Goal: Task Accomplishment & Management: Use online tool/utility

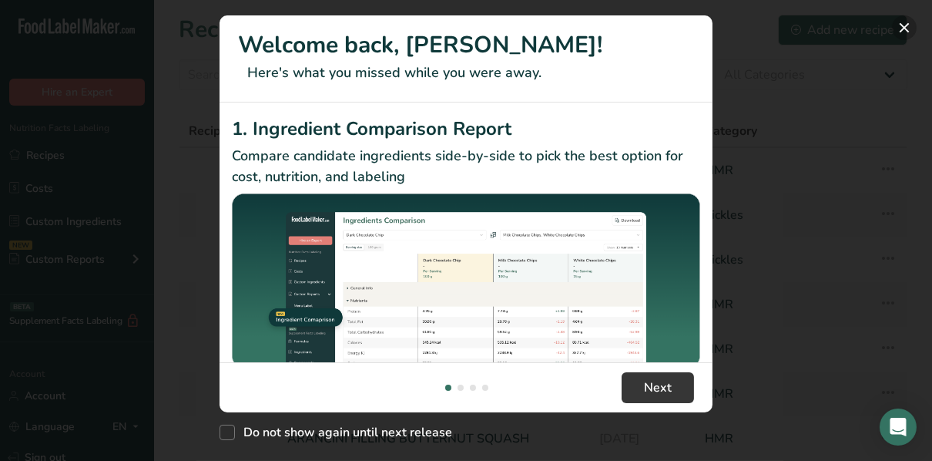
click at [907, 29] on button "New Features" at bounding box center [904, 27] width 25 height 25
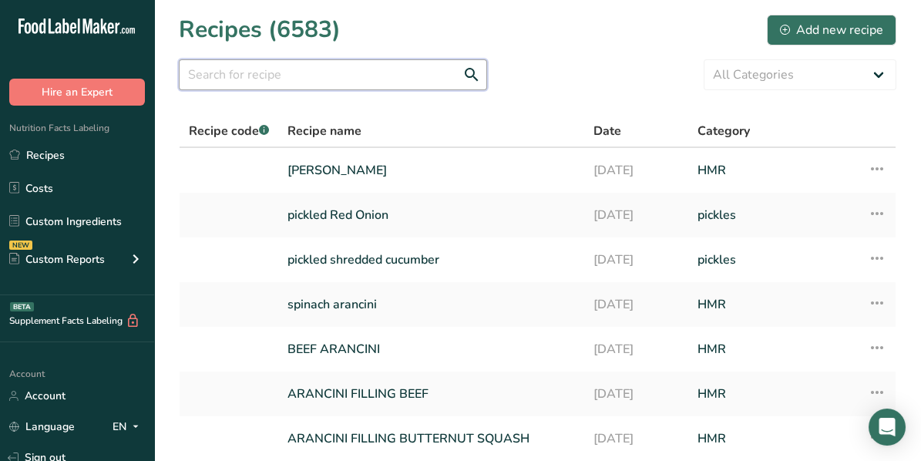
click at [223, 72] on input "text" at bounding box center [333, 74] width 308 height 31
click at [251, 75] on input "text" at bounding box center [333, 74] width 308 height 31
type input "c"
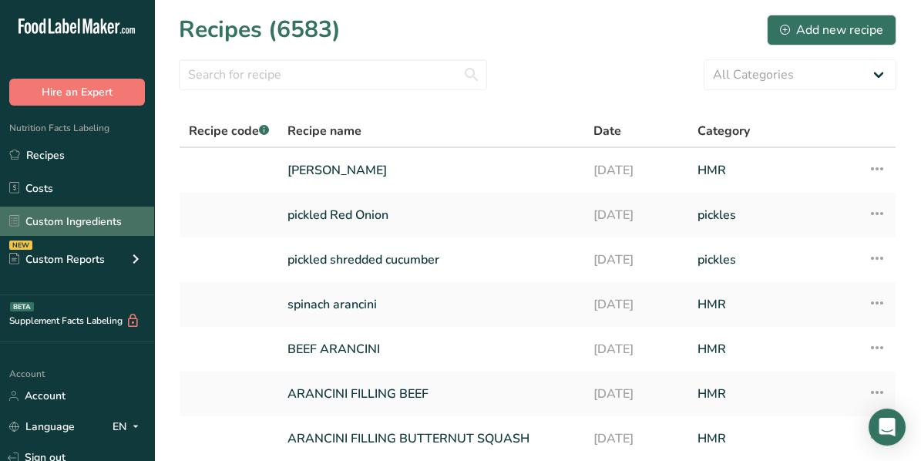
click at [69, 224] on link "Custom Ingredients" at bounding box center [77, 220] width 154 height 29
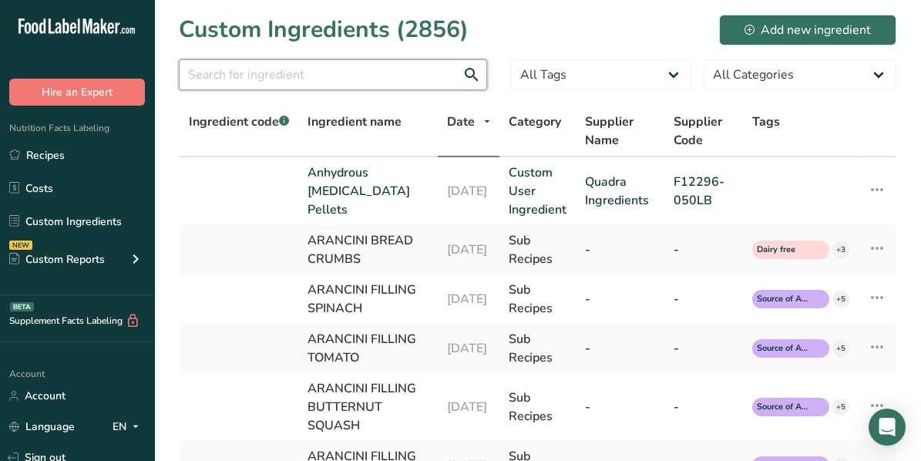
click at [277, 70] on input "text" at bounding box center [333, 74] width 308 height 31
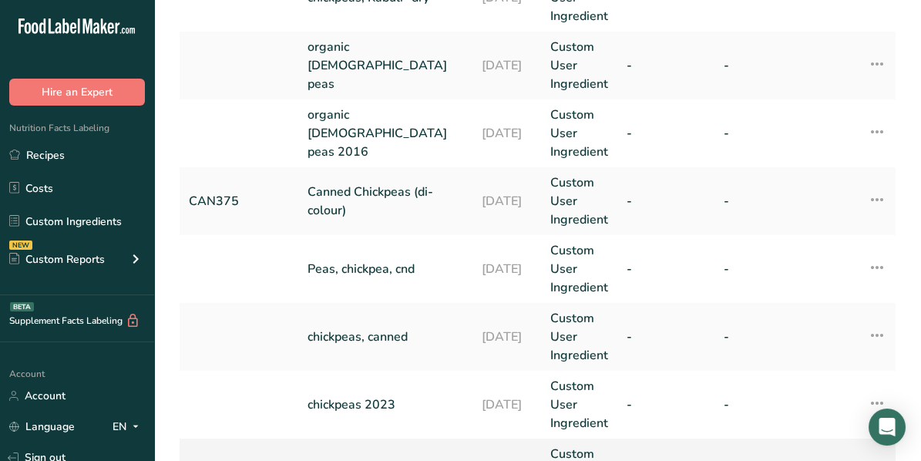
scroll to position [179, 0]
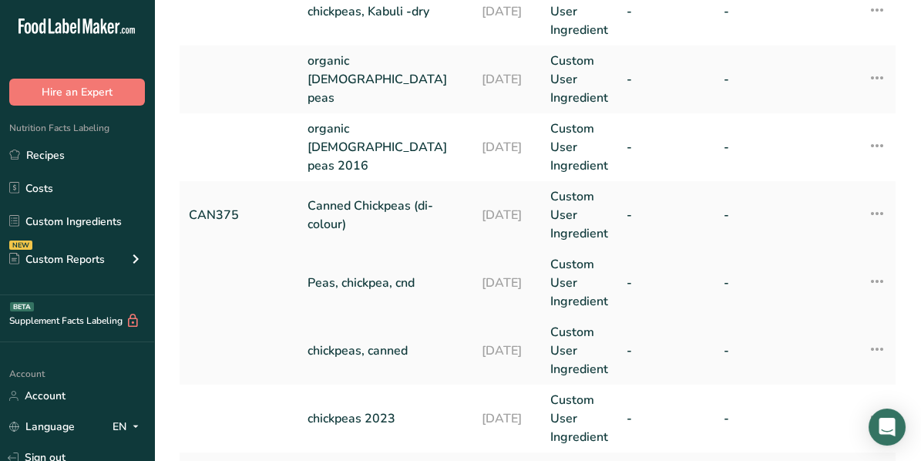
type input "[DEMOGRAPHIC_DATA] peas"
click at [376, 287] on link "Peas, chickpea, cnd" at bounding box center [385, 282] width 156 height 18
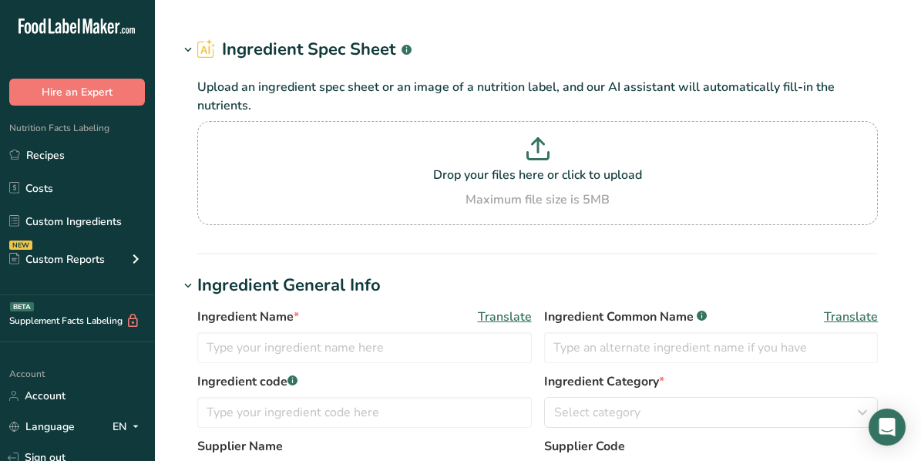
type input "Peas, chickpea, cnd"
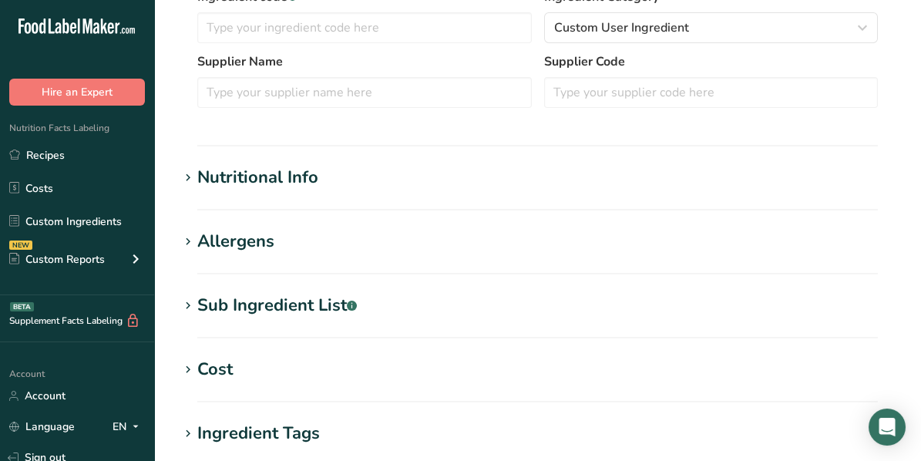
scroll to position [385, 0]
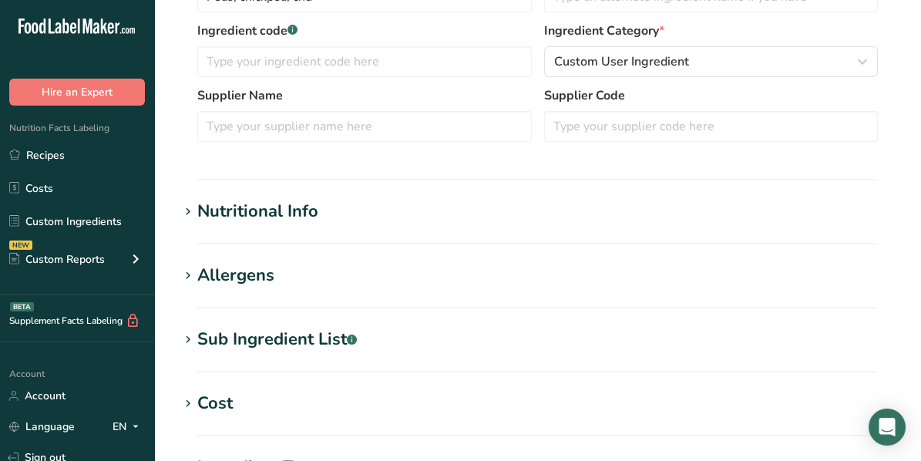
click at [189, 210] on icon at bounding box center [188, 212] width 14 height 22
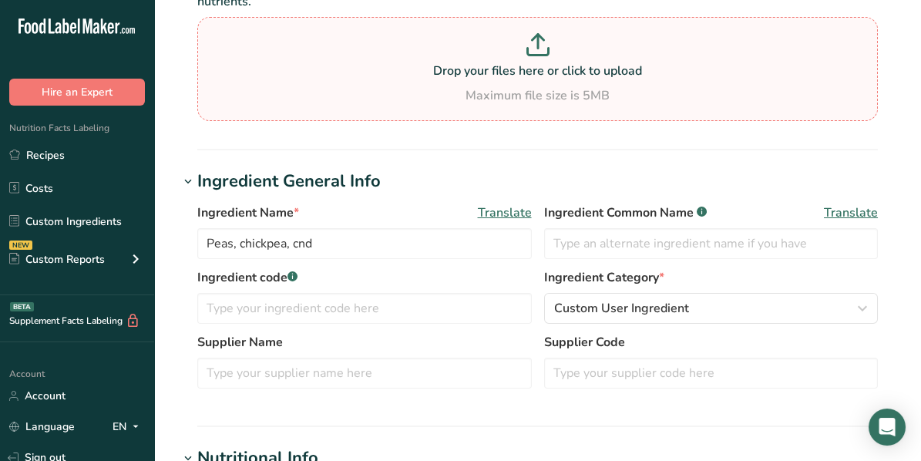
scroll to position [0, 0]
